Goal: Find specific page/section: Find specific page/section

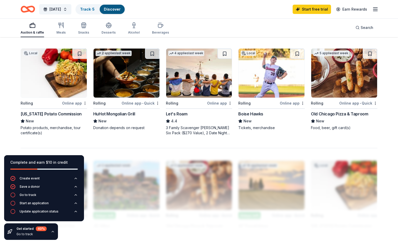
scroll to position [345, 0]
click at [257, 111] on div "Local Rolling Online app Boise Hawks New Tickets, merchandise" at bounding box center [271, 89] width 67 height 82
drag, startPoint x: 311, startPoint y: 114, endPoint x: 380, endPoint y: 101, distance: 70.1
click at [382, 106] on div "117 results in Boise, ID Application deadlines 5 this month 73 passed 1 apply l…" at bounding box center [199, 23] width 398 height 662
drag, startPoint x: 17, startPoint y: 112, endPoint x: 71, endPoint y: 115, distance: 54.8
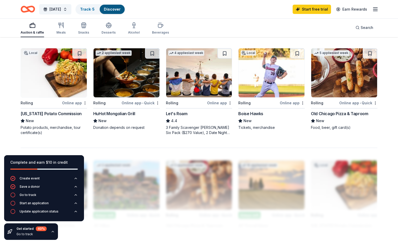
click at [72, 115] on div "117 results in Boise, ID Application deadlines 5 this month 73 passed 1 apply l…" at bounding box center [199, 23] width 398 height 662
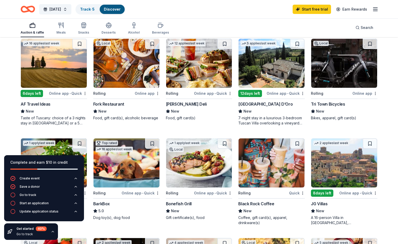
scroll to position [156, 0]
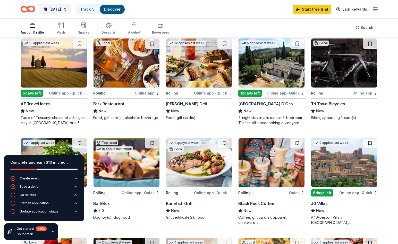
drag, startPoint x: 90, startPoint y: 103, endPoint x: 163, endPoint y: 96, distance: 73.2
click at [161, 96] on div "1 apply last week Local Rolling Online app • Quick Cafe Yumm! New Food, gift ca…" at bounding box center [199, 132] width 357 height 386
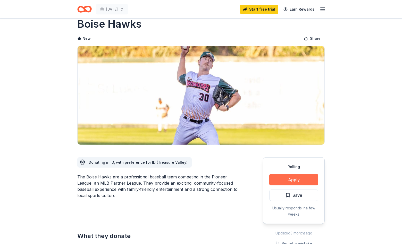
scroll to position [19, 0]
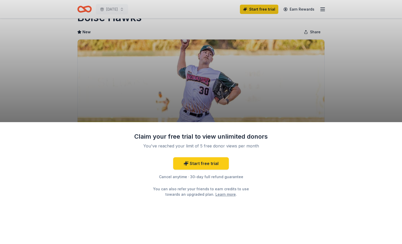
click at [219, 112] on div "Claim your free trial to view unlimited donors You've reached your limit of 5 f…" at bounding box center [201, 122] width 402 height 244
